Goal: Find contact information: Find contact information

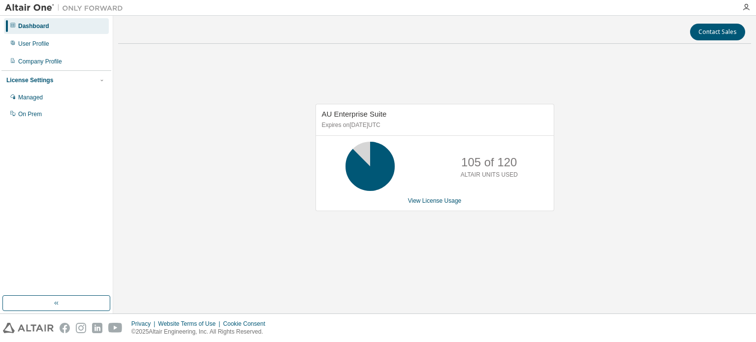
click at [329, 28] on div "Contact Sales" at bounding box center [434, 32] width 621 height 17
click at [431, 80] on div "AU Enterprise Suite Expires on December 26, 2025 UTC 114 of 120 ALTAIR UNITS US…" at bounding box center [434, 163] width 633 height 223
click at [367, 61] on div "AU Enterprise Suite Expires on [DATE] UTC 114 of 120 ALTAIR UNITS USED View Lic…" at bounding box center [434, 163] width 633 height 223
click at [329, 63] on div "AU Enterprise Suite Expires on December 26, 2025 UTC 114 of 120 ALTAIR UNITS US…" at bounding box center [434, 163] width 633 height 223
click at [216, 5] on div at bounding box center [432, 7] width 609 height 15
